Goal: Answer question/provide support

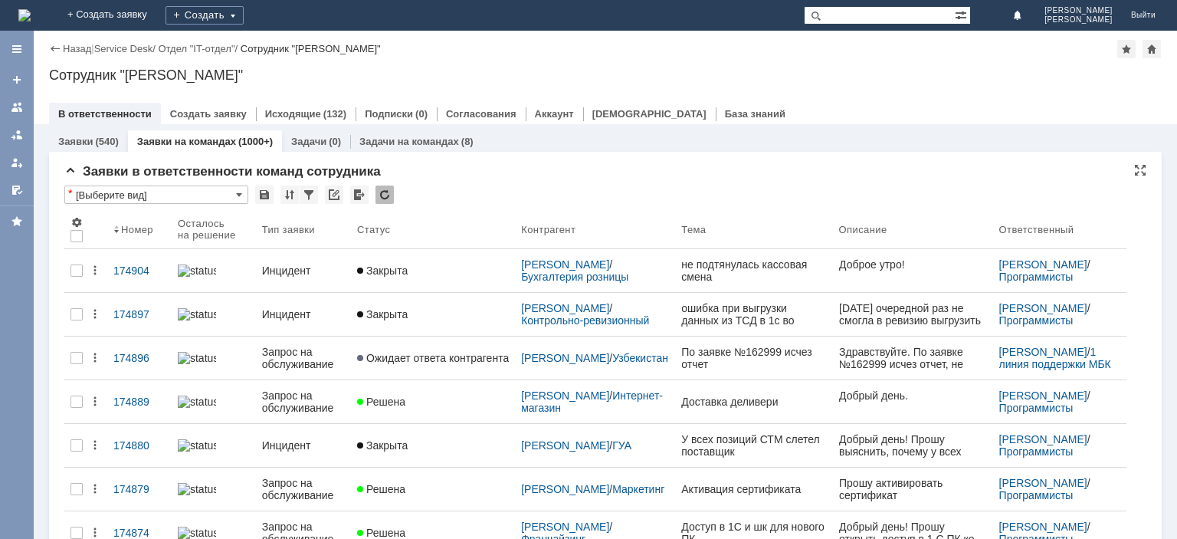
click at [388, 195] on div at bounding box center [384, 194] width 18 height 18
click at [383, 195] on div at bounding box center [384, 194] width 18 height 18
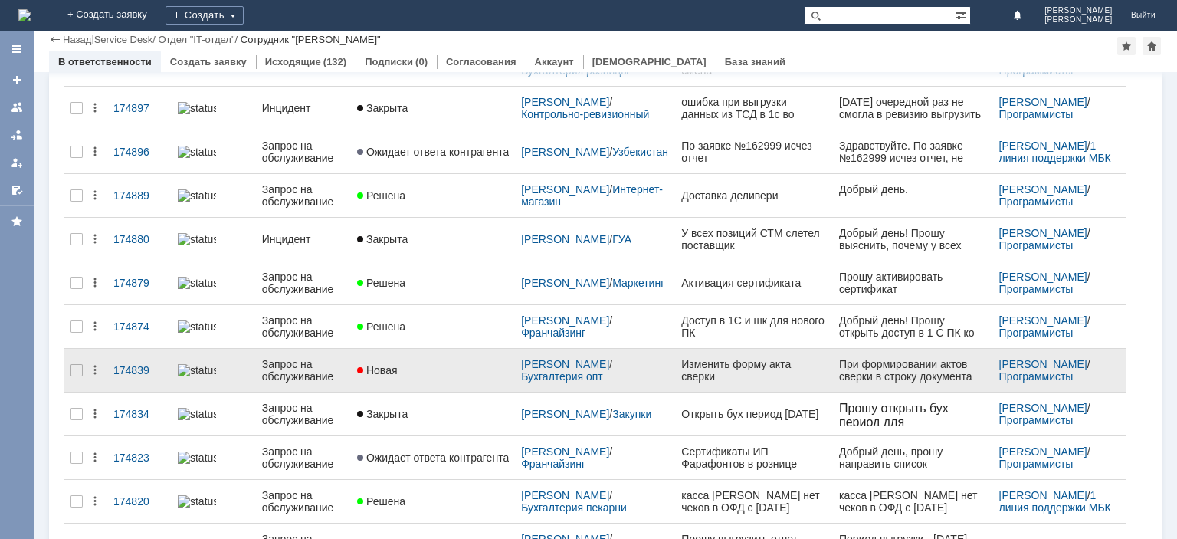
scroll to position [77, 0]
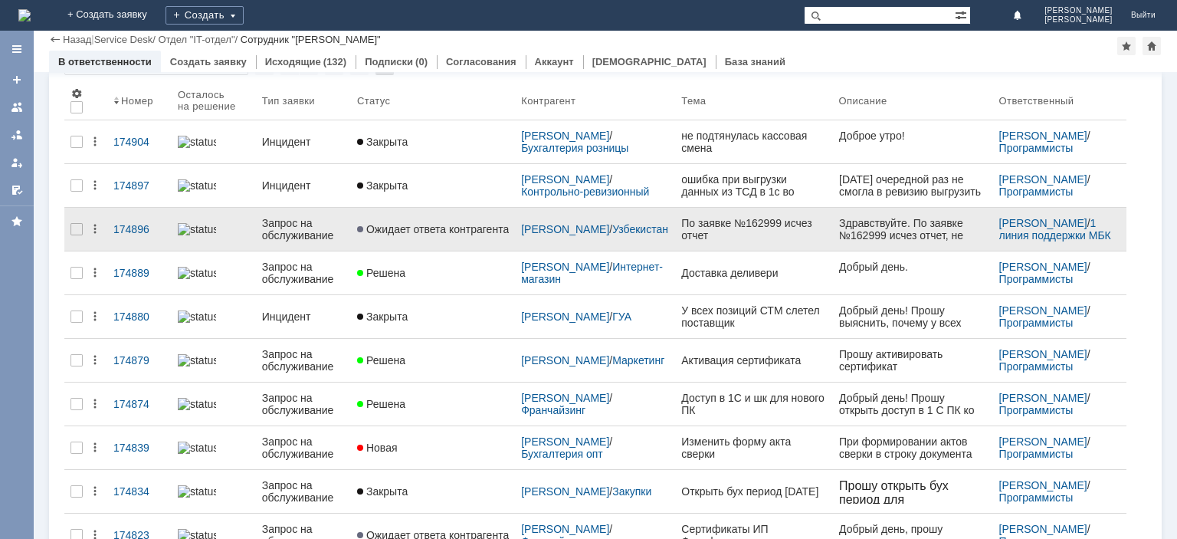
click at [290, 221] on div "Запрос на обслуживание" at bounding box center [303, 229] width 83 height 25
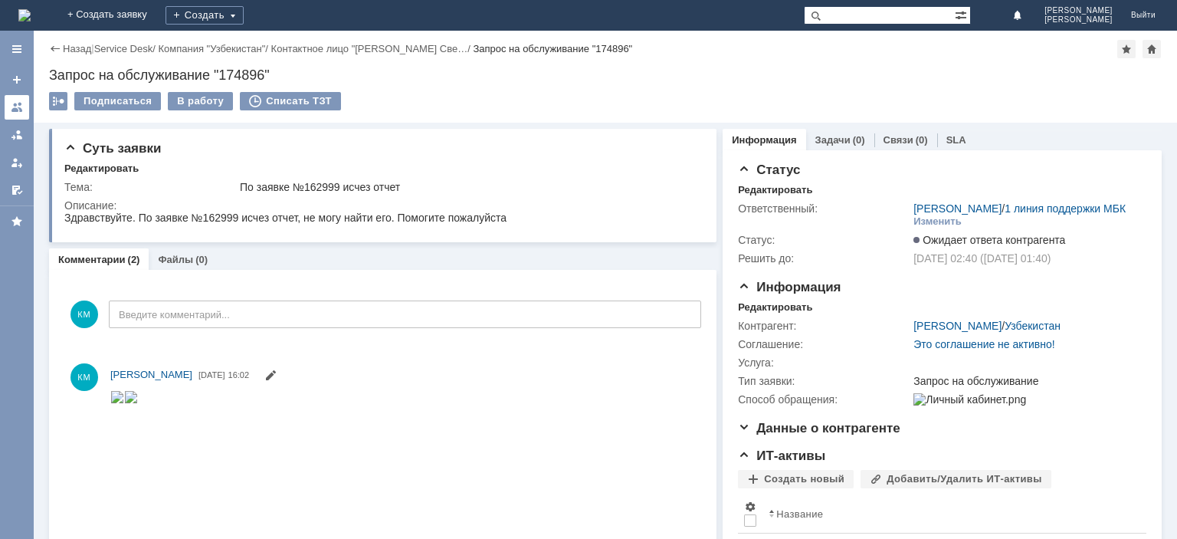
click at [19, 109] on div at bounding box center [17, 107] width 12 height 12
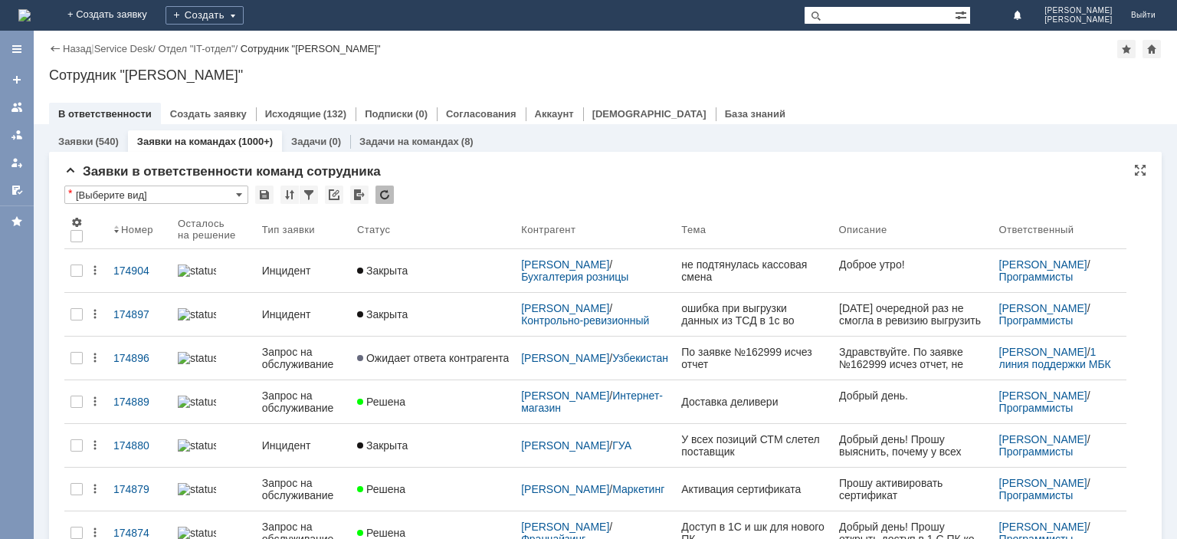
click at [391, 196] on div at bounding box center [384, 194] width 18 height 18
